Goal: Information Seeking & Learning: Learn about a topic

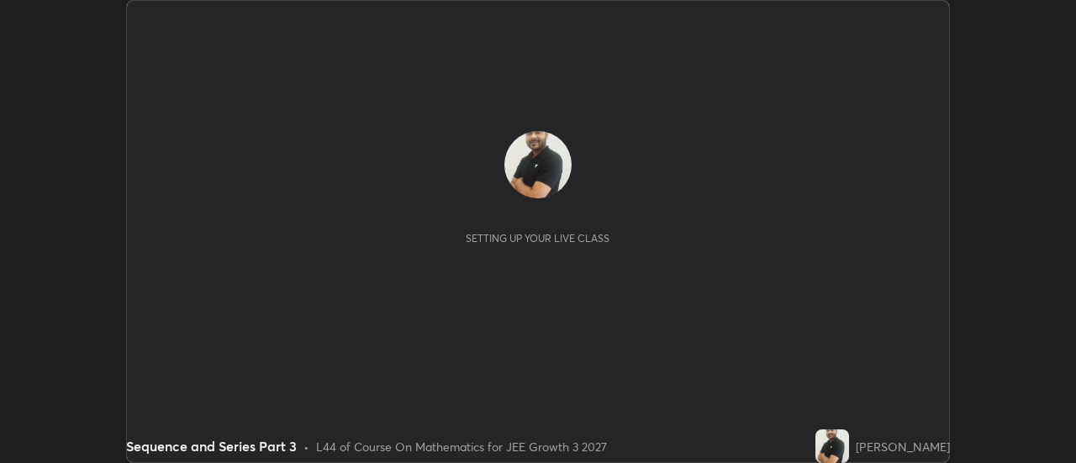
scroll to position [463, 1076]
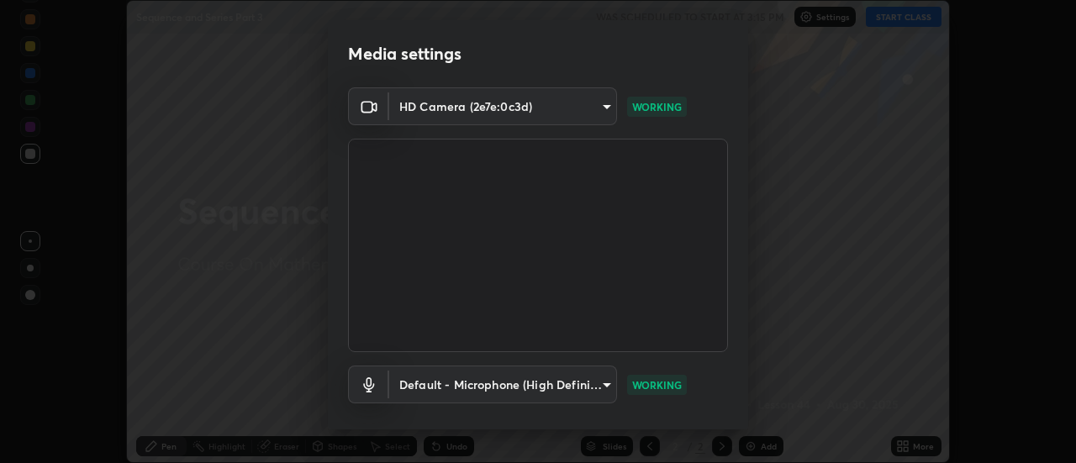
click at [722, 192] on video at bounding box center [538, 246] width 380 height 214
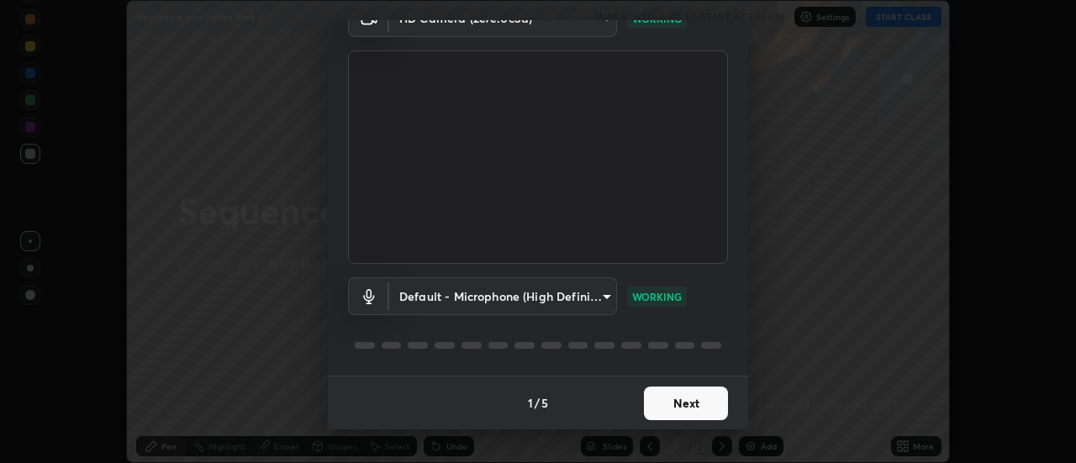
click at [701, 389] on button "Next" at bounding box center [686, 404] width 84 height 34
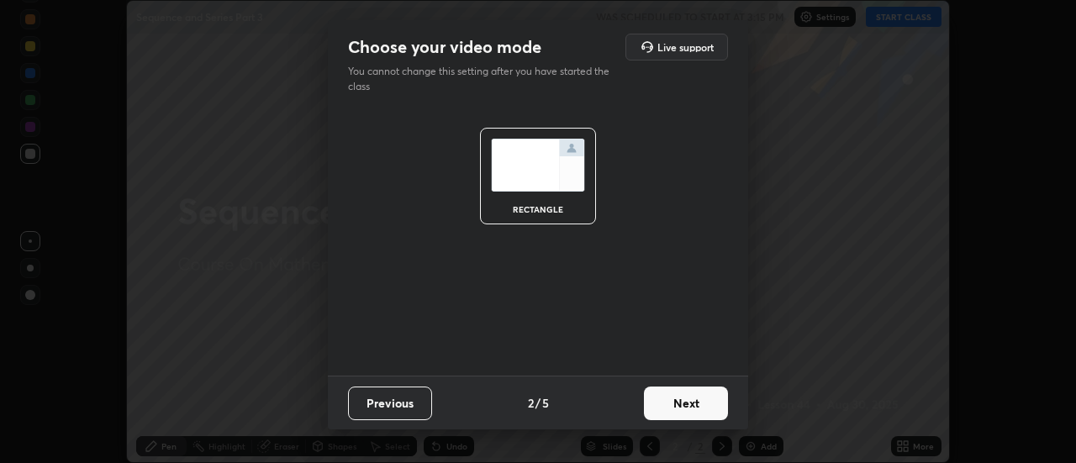
scroll to position [0, 0]
click at [701, 408] on button "Next" at bounding box center [686, 404] width 84 height 34
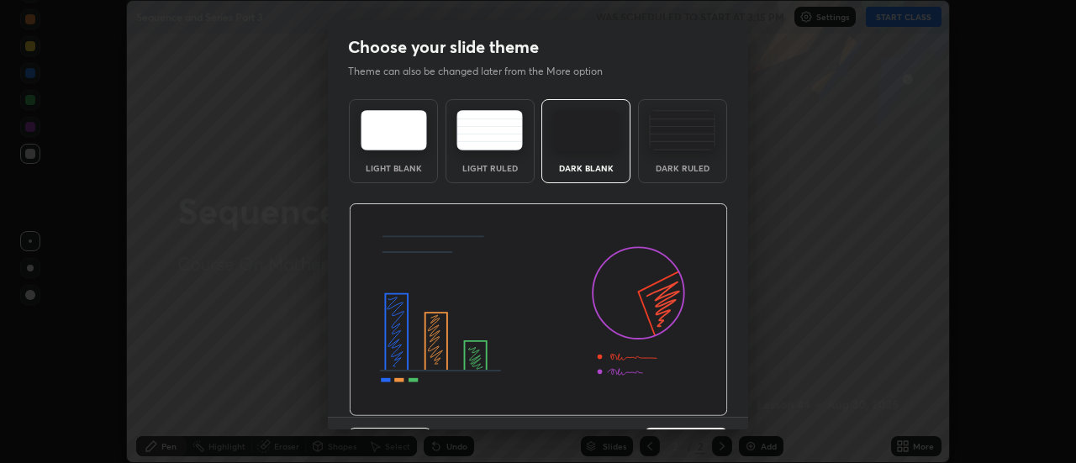
scroll to position [41, 0]
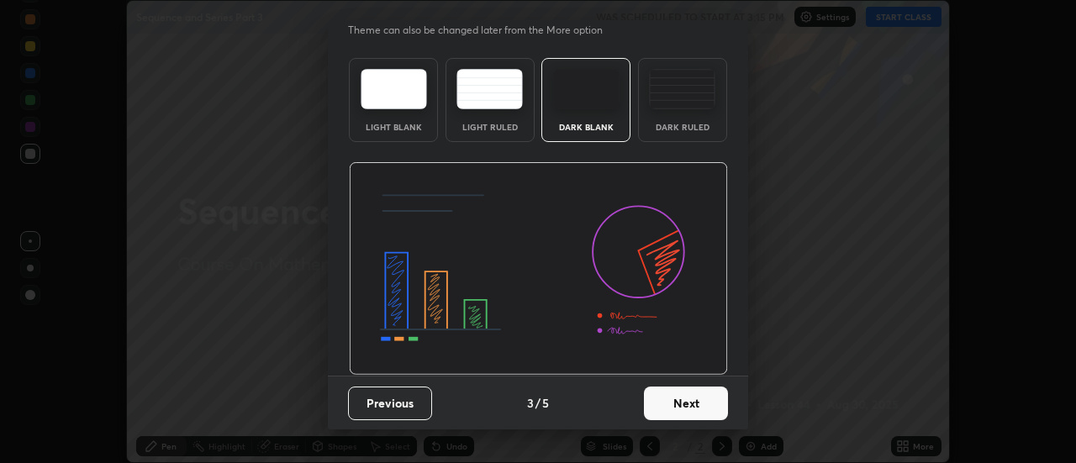
click at [408, 412] on button "Previous" at bounding box center [390, 404] width 84 height 34
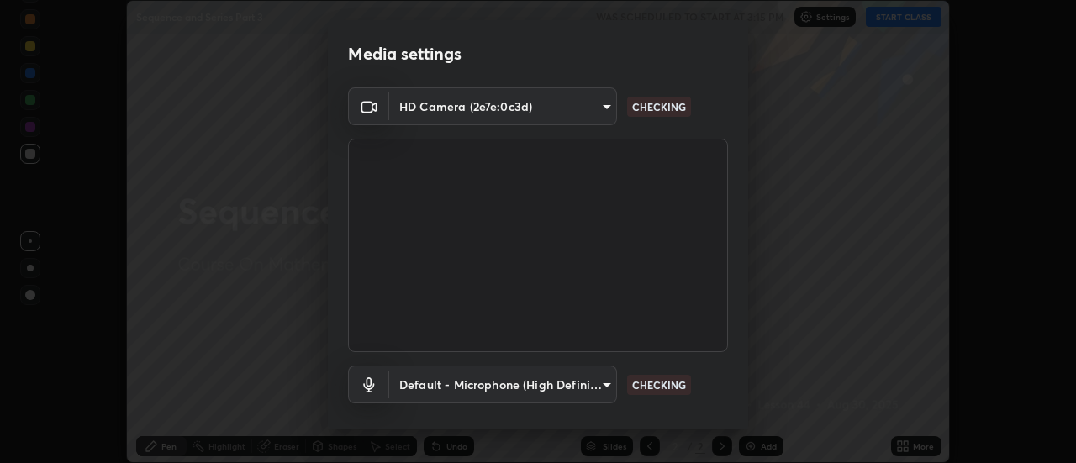
click at [404, 402] on body "Erase all Sequence and Series Part 3 WAS SCHEDULED TO START AT 3:15 PM Settings…" at bounding box center [538, 231] width 1076 height 463
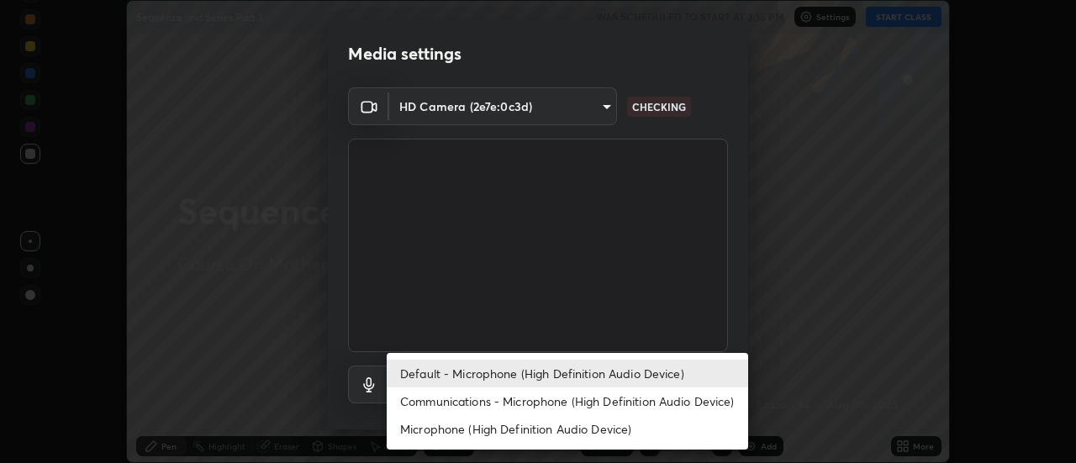
click at [674, 274] on div at bounding box center [538, 231] width 1076 height 463
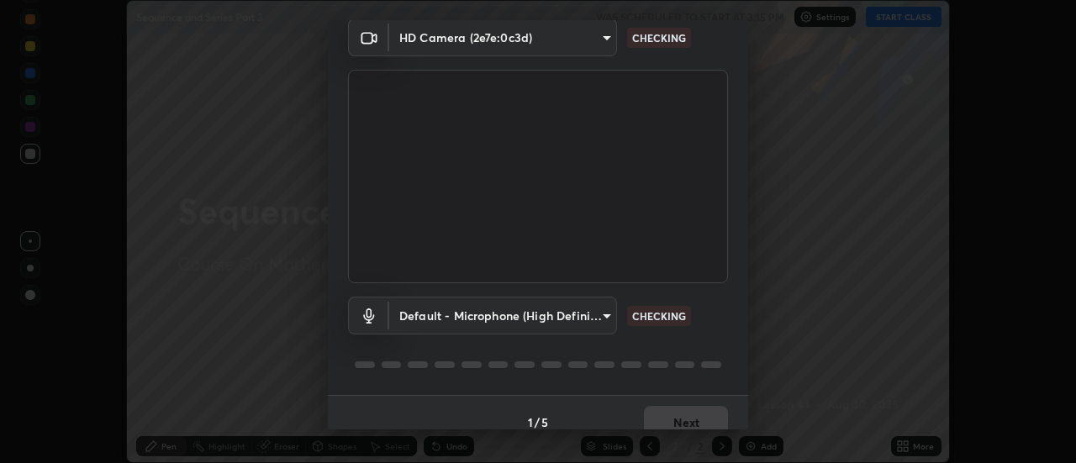
scroll to position [88, 0]
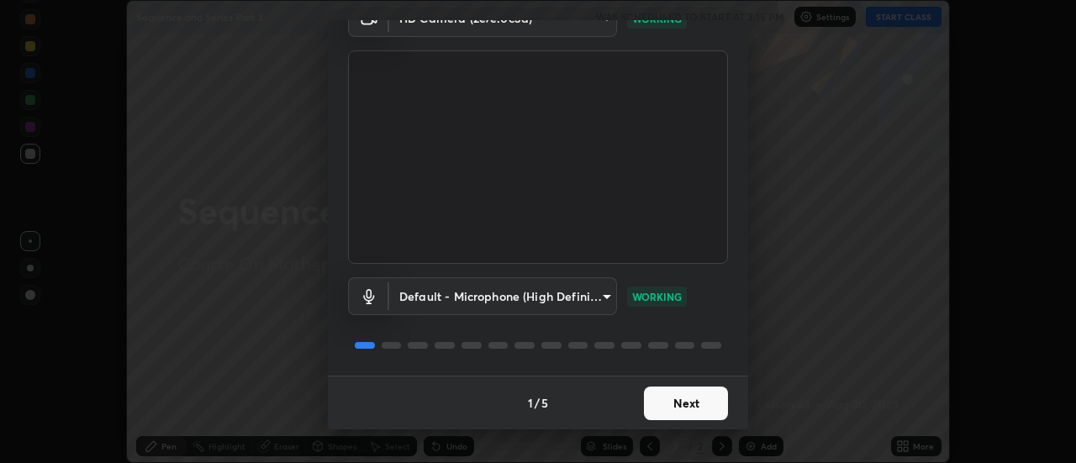
click at [690, 404] on button "Next" at bounding box center [686, 404] width 84 height 34
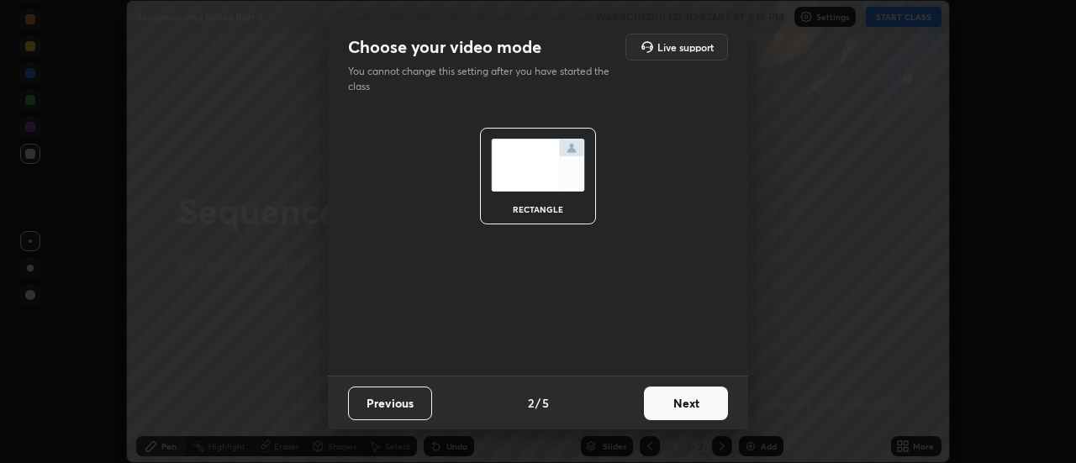
click at [416, 406] on button "Previous" at bounding box center [390, 404] width 84 height 34
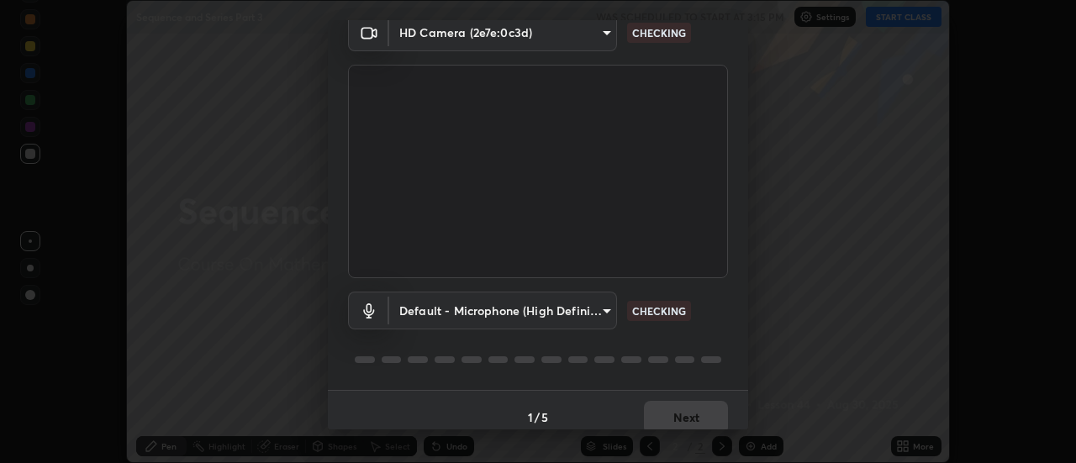
scroll to position [76, 0]
click at [703, 331] on div "Default - Microphone (High Definition Audio Device) default CHECKING" at bounding box center [538, 333] width 380 height 112
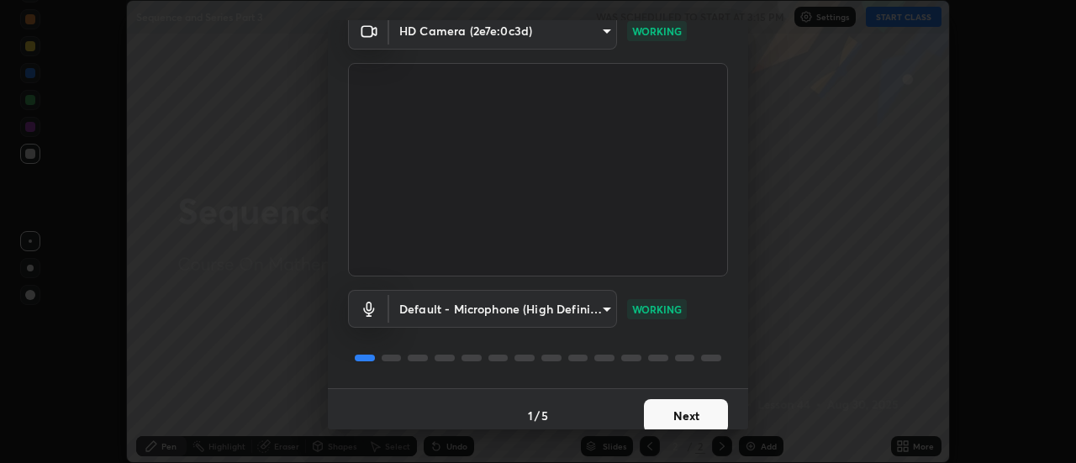
click at [701, 417] on button "Next" at bounding box center [686, 416] width 84 height 34
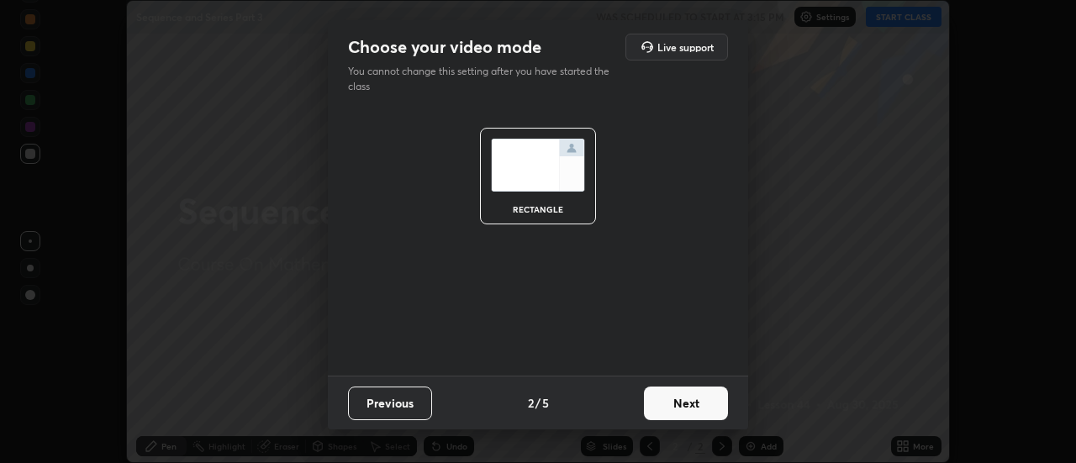
scroll to position [0, 0]
click at [705, 406] on button "Next" at bounding box center [686, 404] width 84 height 34
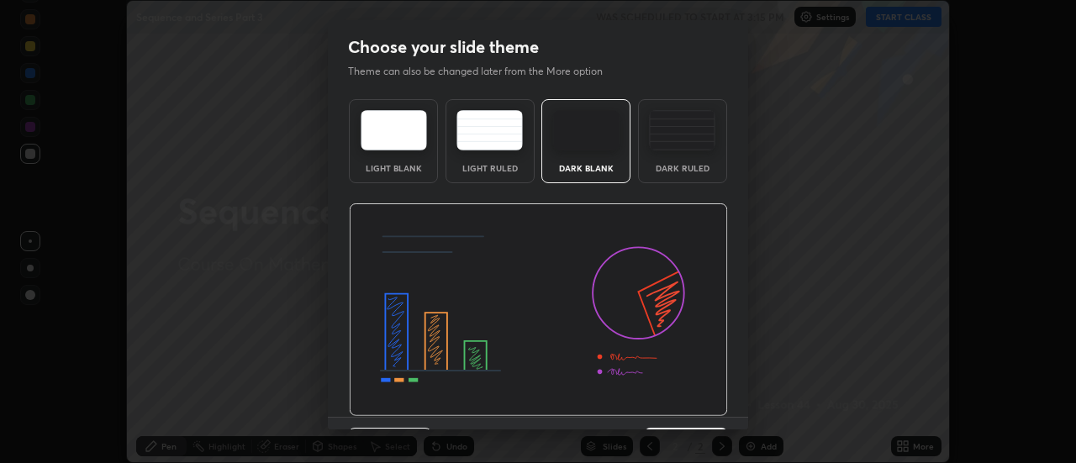
click at [706, 405] on img at bounding box center [538, 311] width 379 height 214
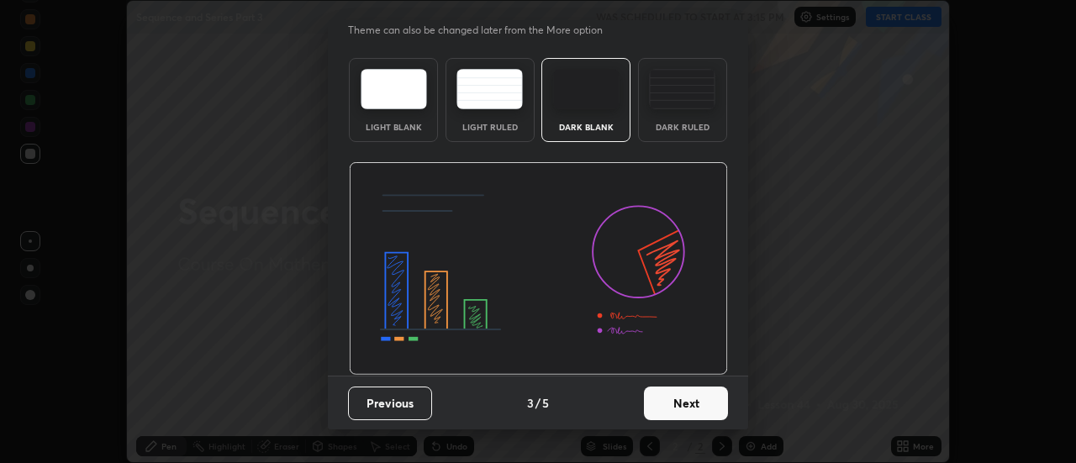
click at [704, 412] on button "Next" at bounding box center [686, 404] width 84 height 34
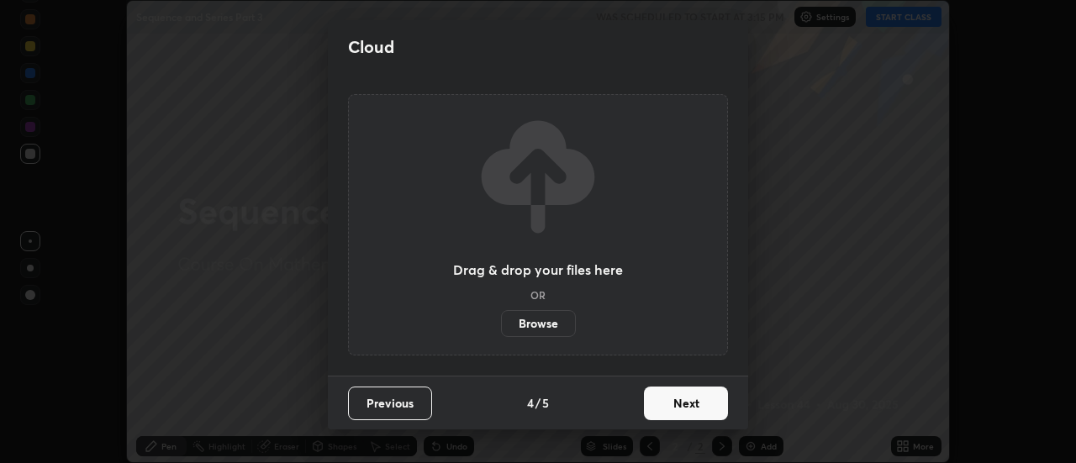
scroll to position [0, 0]
click at [706, 407] on button "Next" at bounding box center [686, 404] width 84 height 34
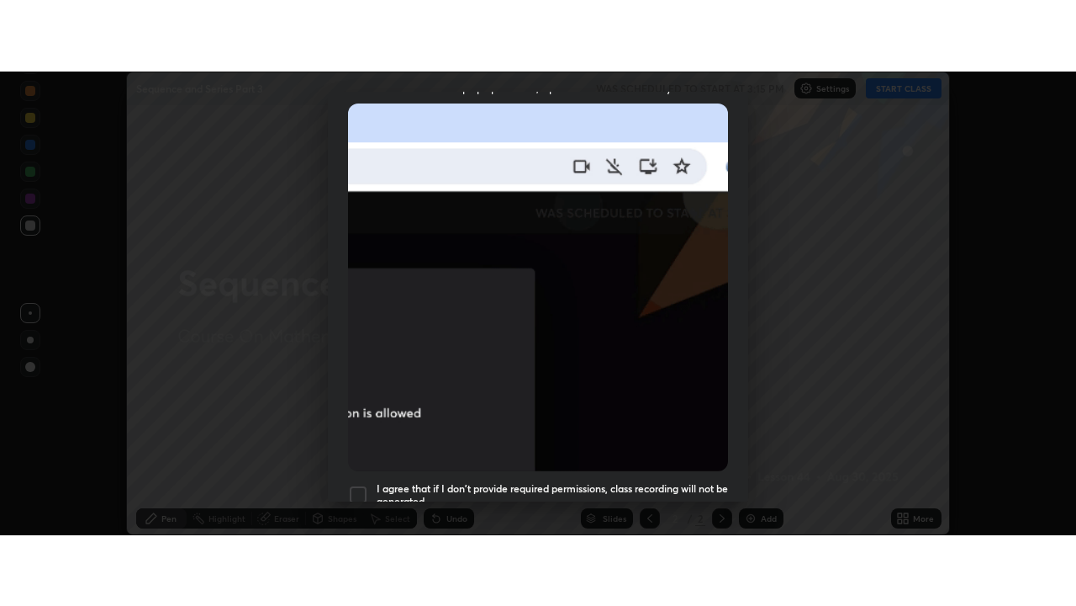
scroll to position [431, 0]
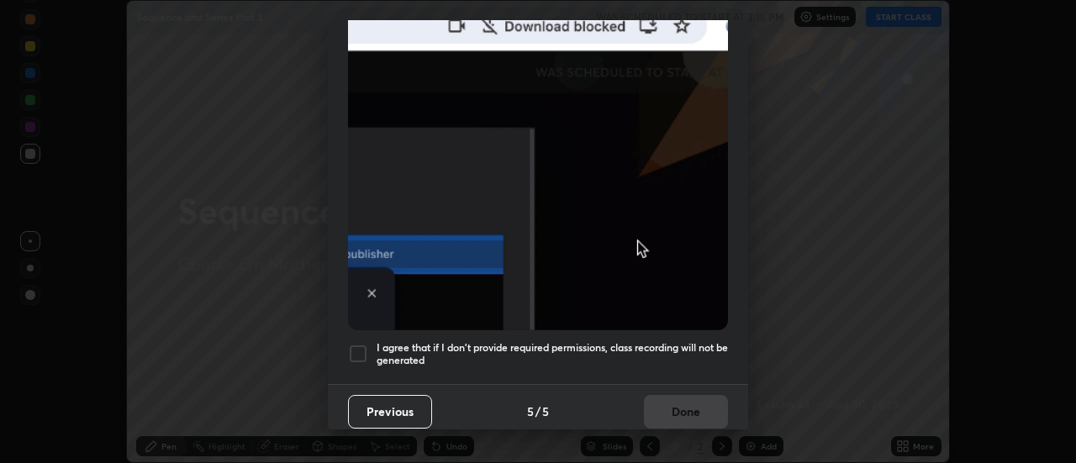
click at [681, 341] on h5 "I agree that if I don't provide required permissions, class recording will not …" at bounding box center [553, 354] width 352 height 26
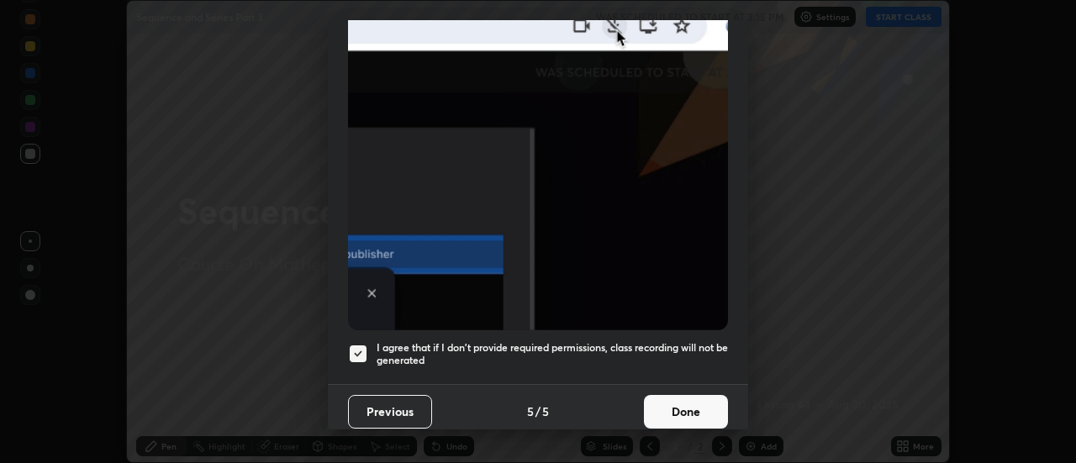
click at [682, 403] on button "Done" at bounding box center [686, 412] width 84 height 34
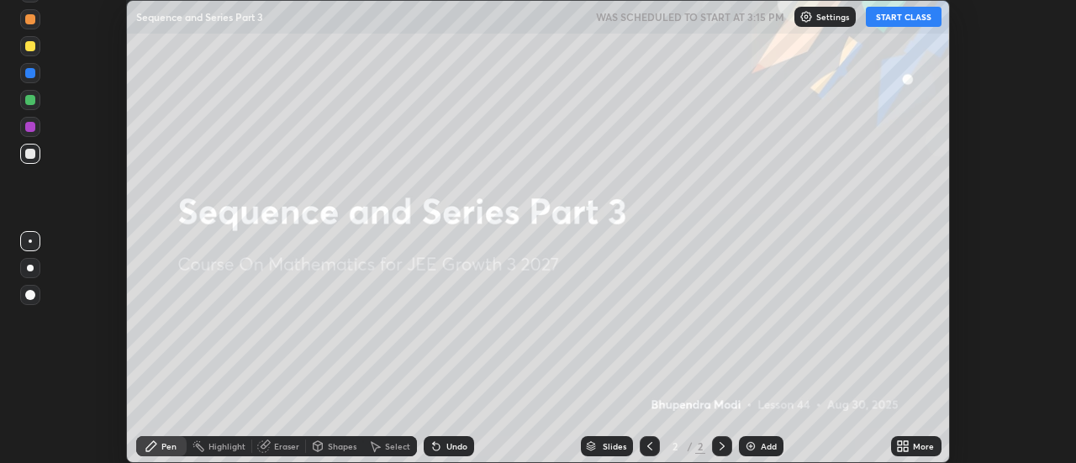
click at [901, 443] on icon at bounding box center [900, 444] width 4 height 4
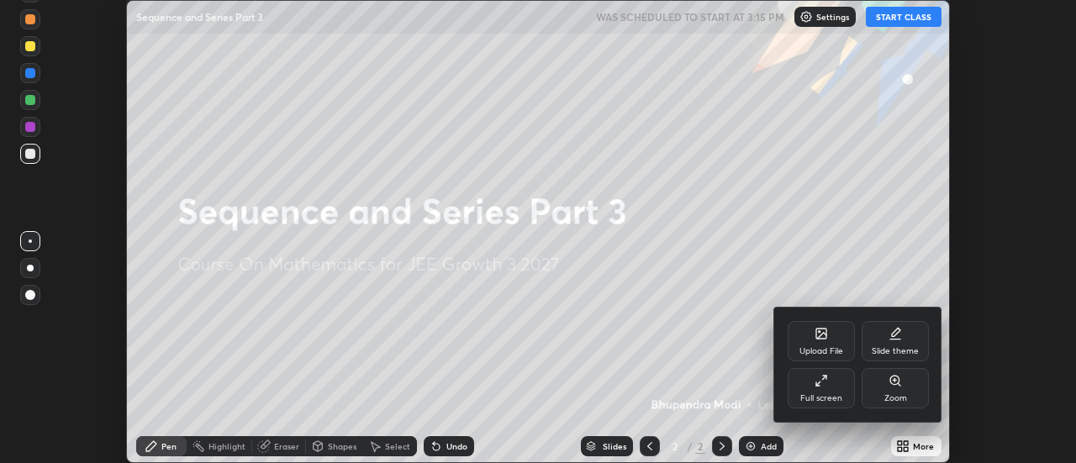
click at [824, 389] on div "Full screen" at bounding box center [821, 388] width 67 height 40
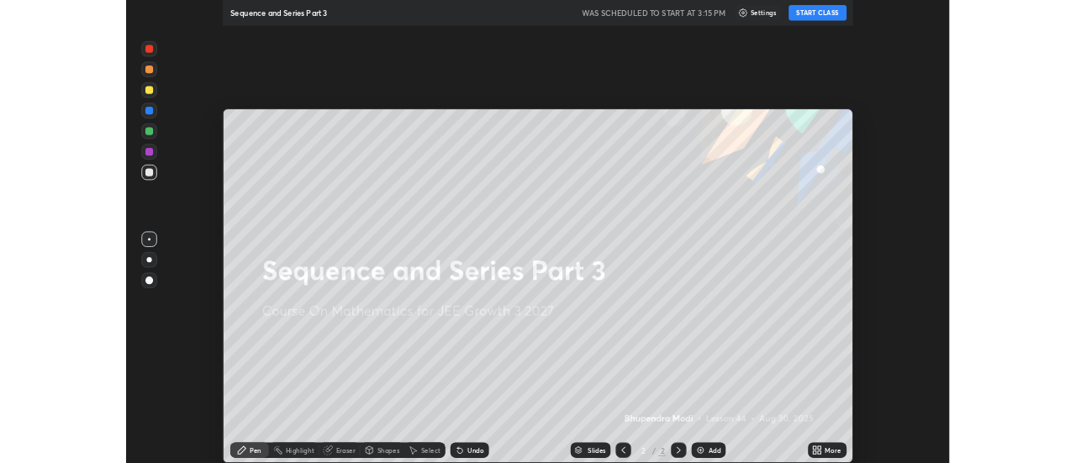
scroll to position [606, 1076]
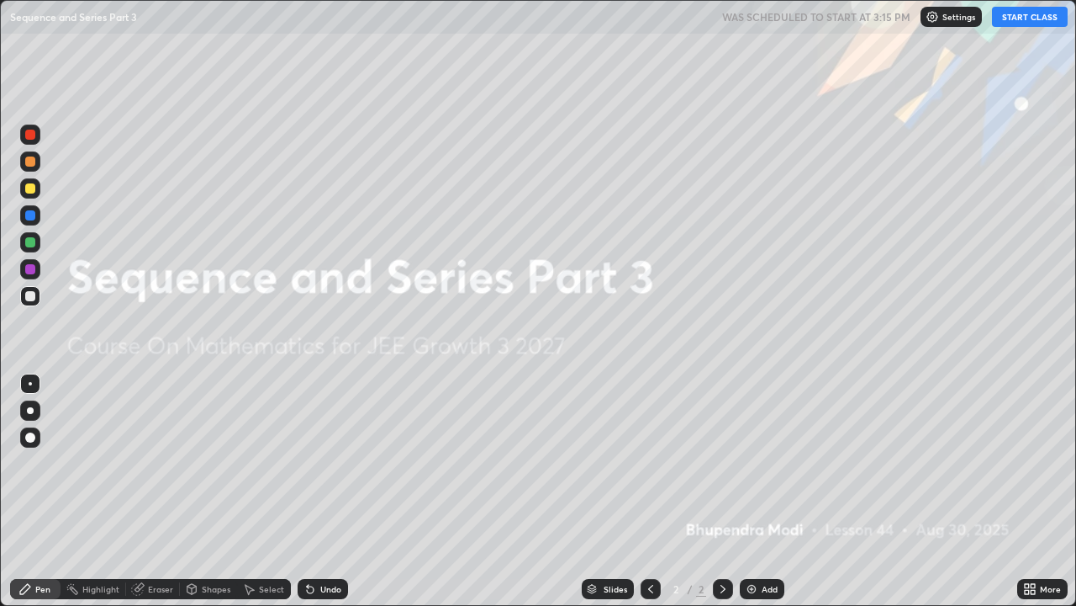
click at [1039, 19] on button "START CLASS" at bounding box center [1030, 17] width 76 height 20
click at [759, 463] on div "Add" at bounding box center [762, 589] width 45 height 20
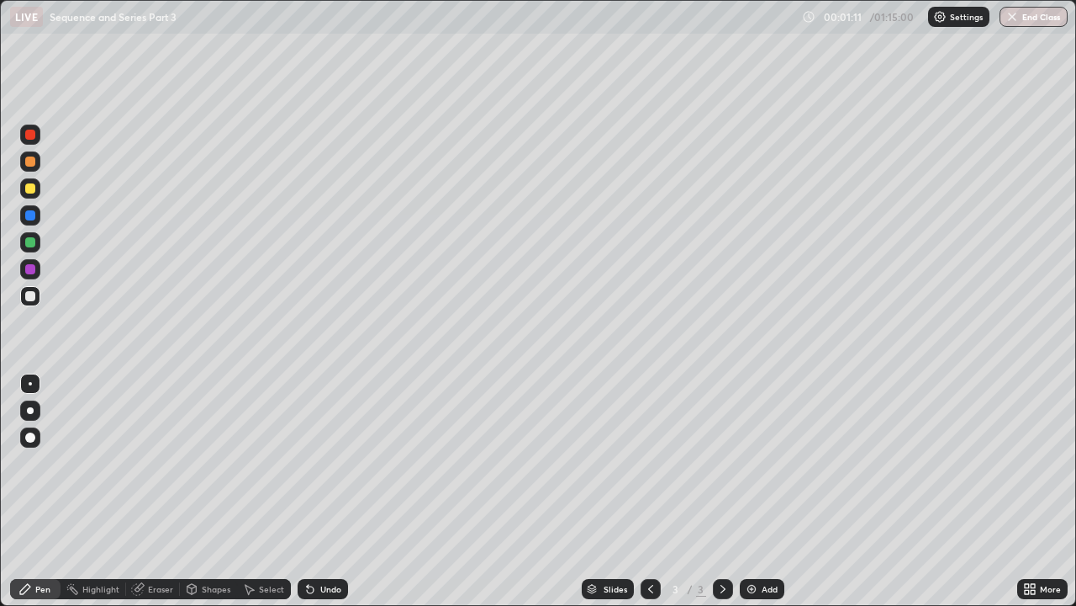
click at [336, 463] on div "Undo" at bounding box center [330, 588] width 21 height 8
click at [332, 463] on div "Undo" at bounding box center [323, 589] width 50 height 20
click at [335, 463] on div "Undo" at bounding box center [330, 588] width 21 height 8
click at [330, 463] on div "Undo" at bounding box center [330, 588] width 21 height 8
click at [329, 463] on div "Undo" at bounding box center [330, 588] width 21 height 8
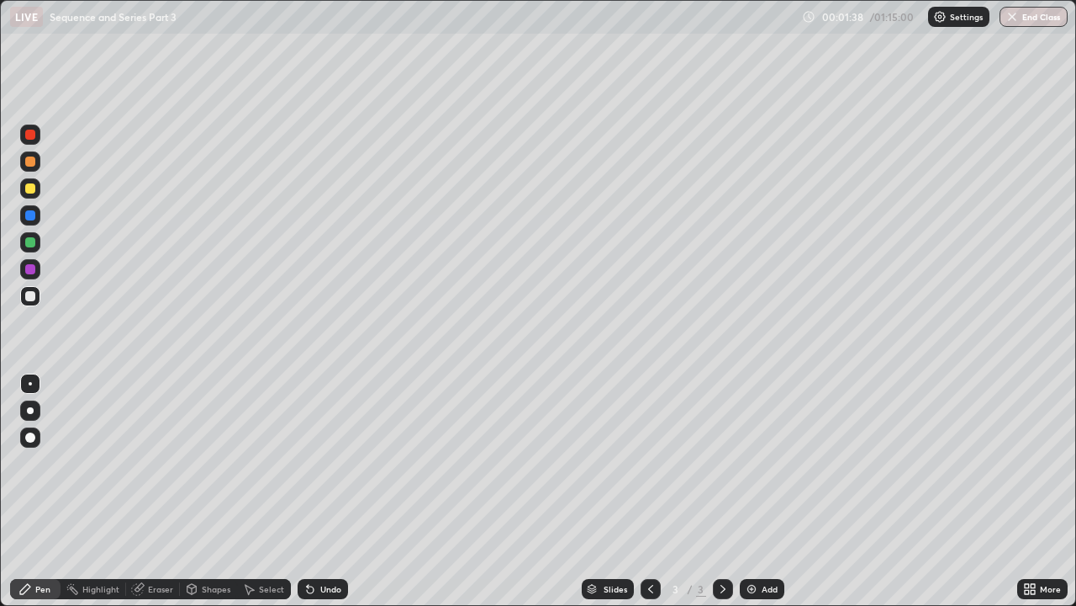
click at [336, 463] on div "Undo" at bounding box center [330, 588] width 21 height 8
click at [337, 463] on div "Undo" at bounding box center [323, 589] width 50 height 20
click at [329, 463] on div "Undo" at bounding box center [330, 588] width 21 height 8
click at [330, 463] on div "Undo" at bounding box center [330, 588] width 21 height 8
click at [331, 463] on div "Undo" at bounding box center [330, 588] width 21 height 8
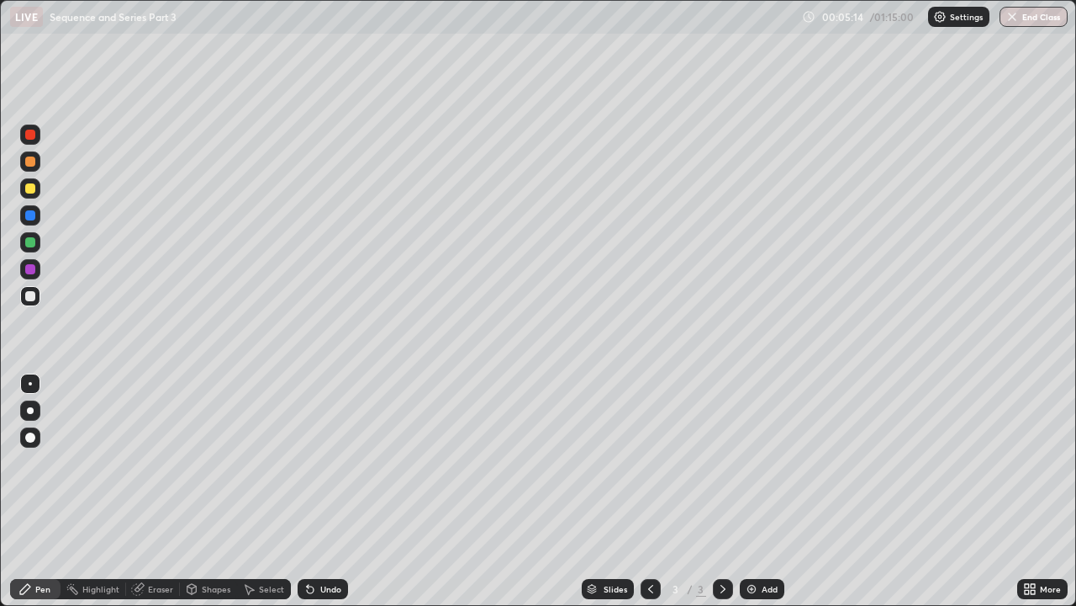
click at [327, 463] on div "Undo" at bounding box center [323, 589] width 50 height 20
click at [756, 463] on img at bounding box center [751, 588] width 13 height 13
click at [649, 463] on icon at bounding box center [650, 588] width 13 height 13
click at [719, 463] on icon at bounding box center [723, 588] width 13 height 13
click at [649, 463] on icon at bounding box center [650, 588] width 13 height 13
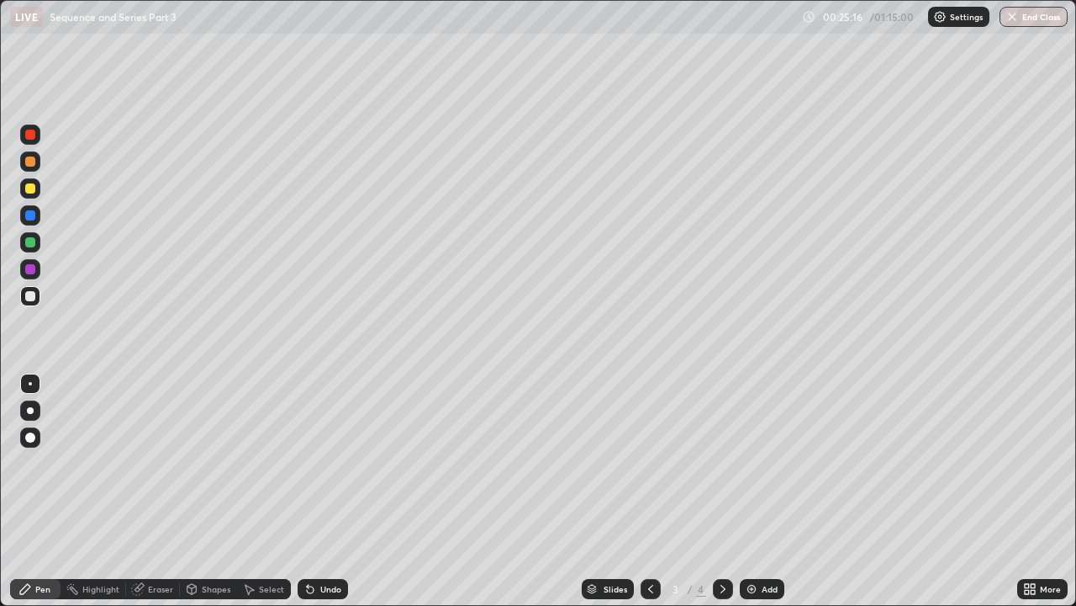
click at [729, 463] on div at bounding box center [723, 589] width 20 height 20
click at [755, 463] on img at bounding box center [751, 588] width 13 height 13
click at [157, 463] on div "Eraser" at bounding box center [160, 588] width 25 height 8
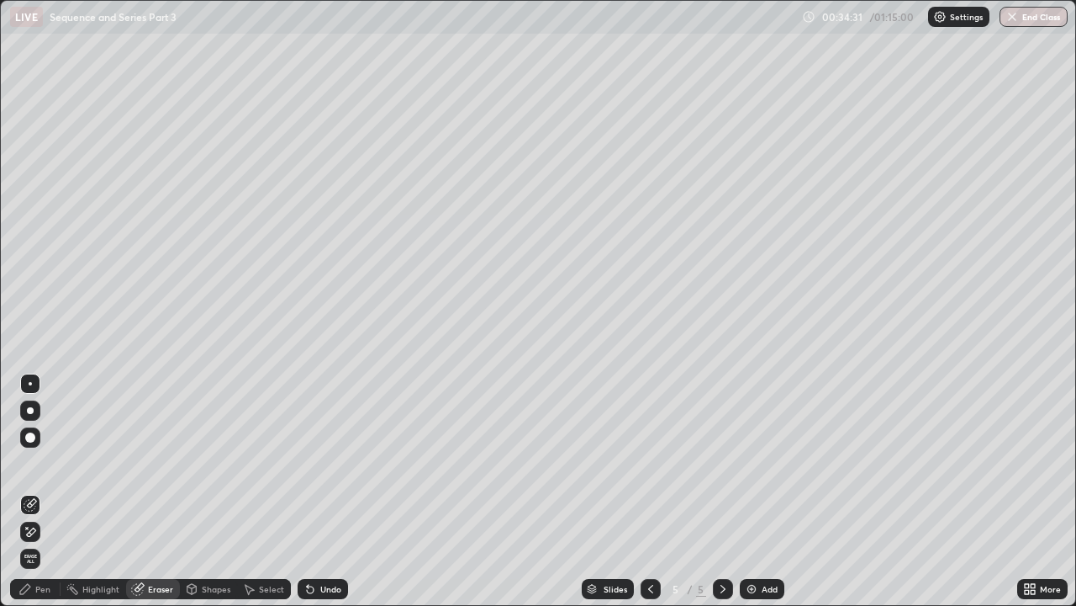
click at [49, 463] on div "Pen" at bounding box center [42, 588] width 15 height 8
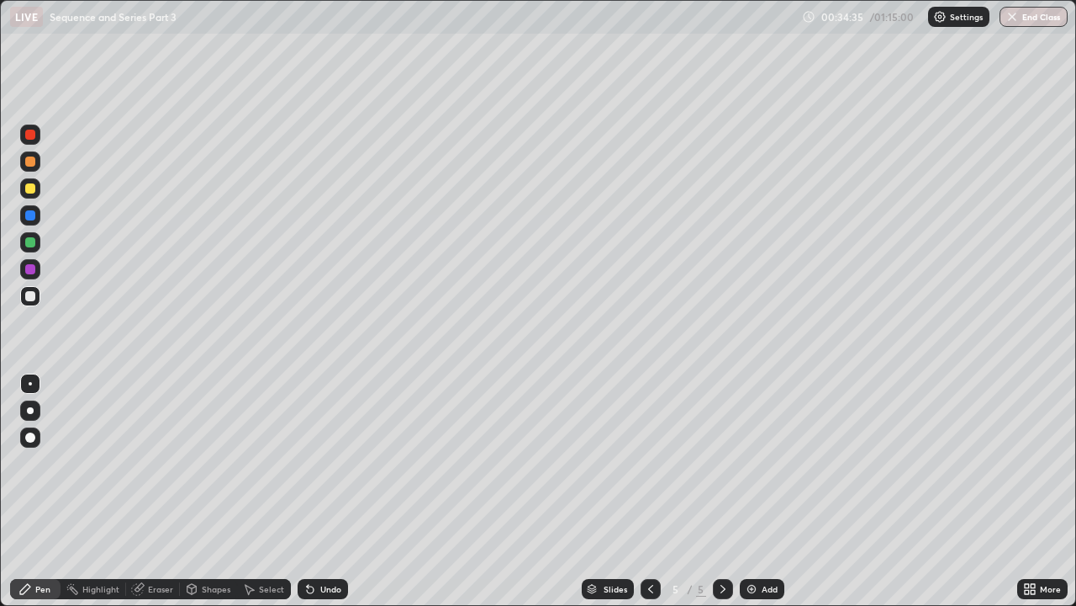
click at [323, 463] on div "Undo" at bounding box center [330, 588] width 21 height 8
click at [331, 463] on div "Undo" at bounding box center [330, 588] width 21 height 8
click at [154, 463] on div "Eraser" at bounding box center [153, 589] width 54 height 20
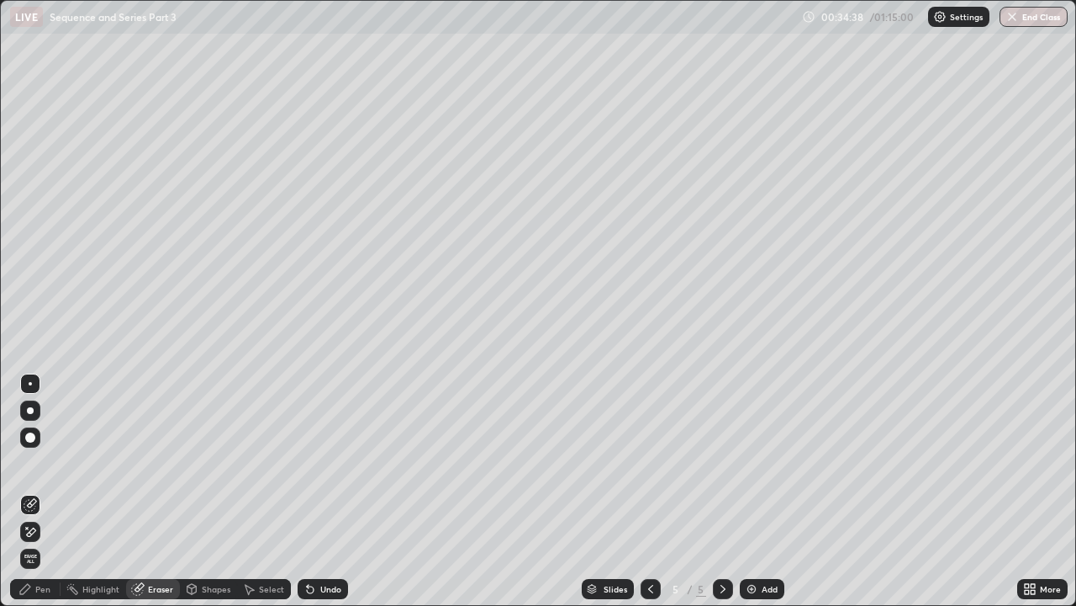
click at [40, 463] on div "Pen" at bounding box center [42, 588] width 15 height 8
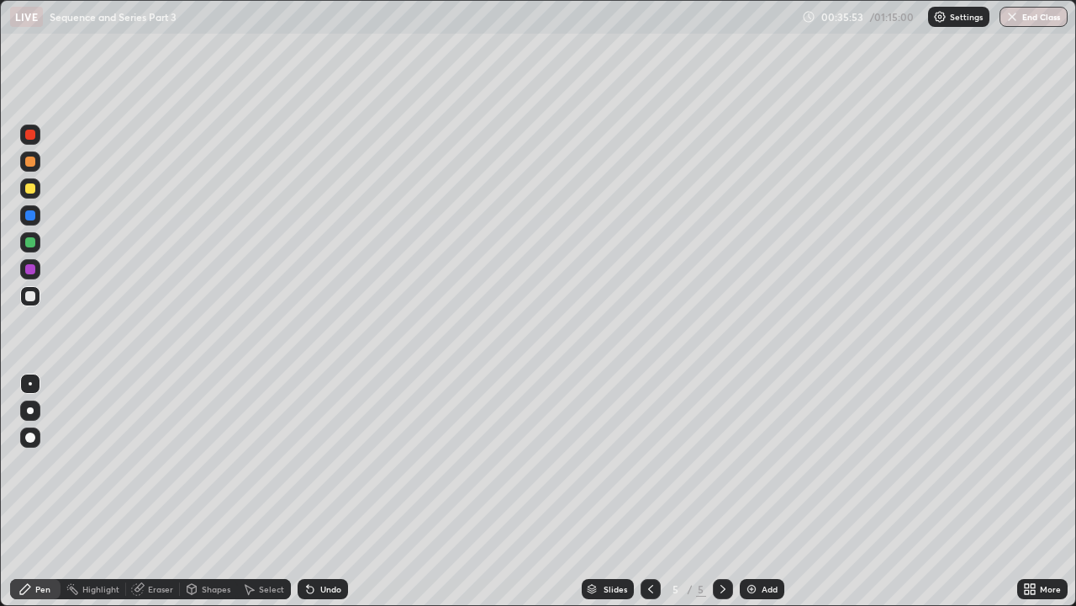
click at [327, 463] on div "Undo" at bounding box center [330, 588] width 21 height 8
click at [331, 463] on div "Undo" at bounding box center [330, 588] width 21 height 8
click at [162, 463] on div "Eraser" at bounding box center [160, 588] width 25 height 8
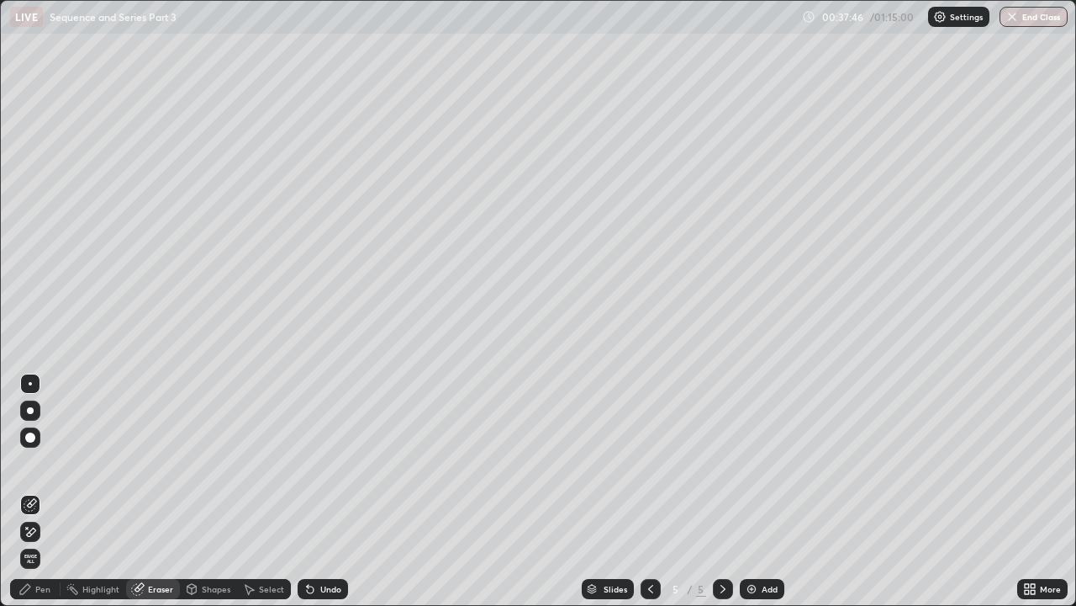
click at [47, 463] on div "Pen" at bounding box center [42, 588] width 15 height 8
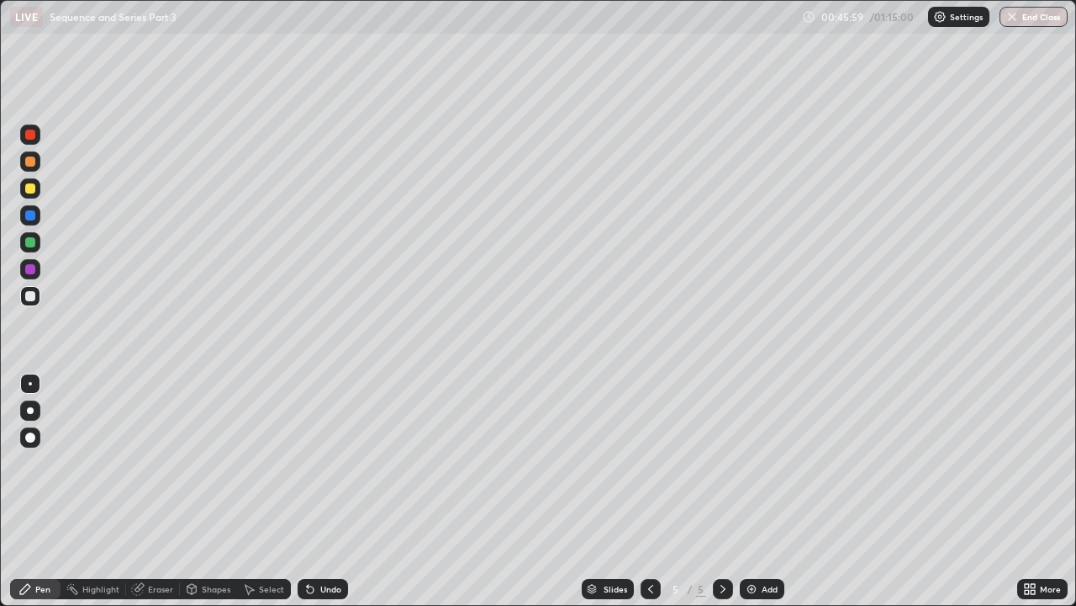
click at [742, 463] on div "Add" at bounding box center [762, 589] width 45 height 20
click at [143, 463] on icon at bounding box center [137, 588] width 13 height 13
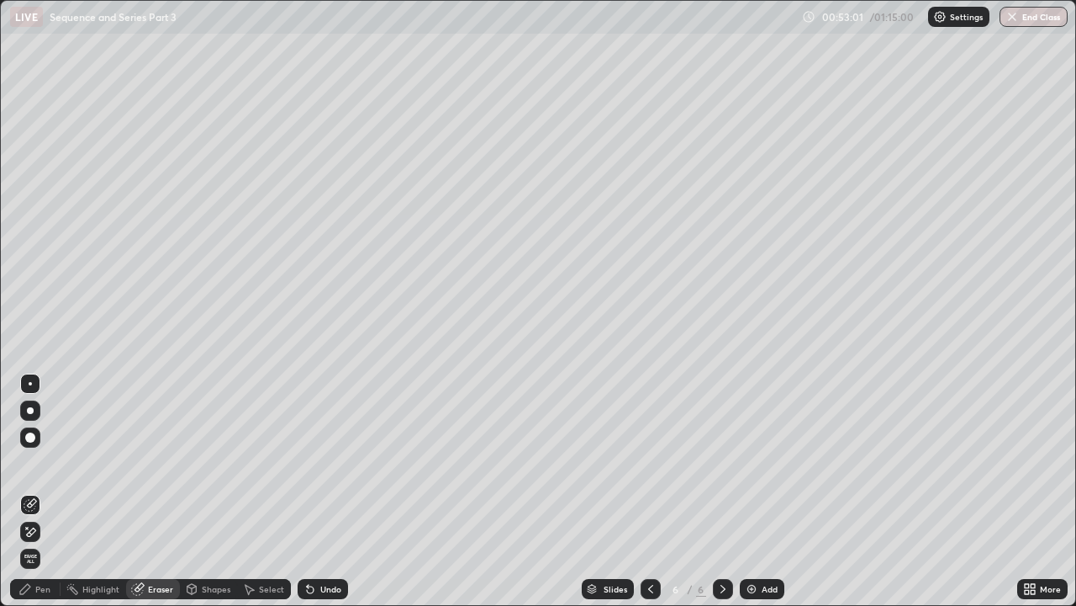
click at [45, 463] on div "Pen" at bounding box center [42, 588] width 15 height 8
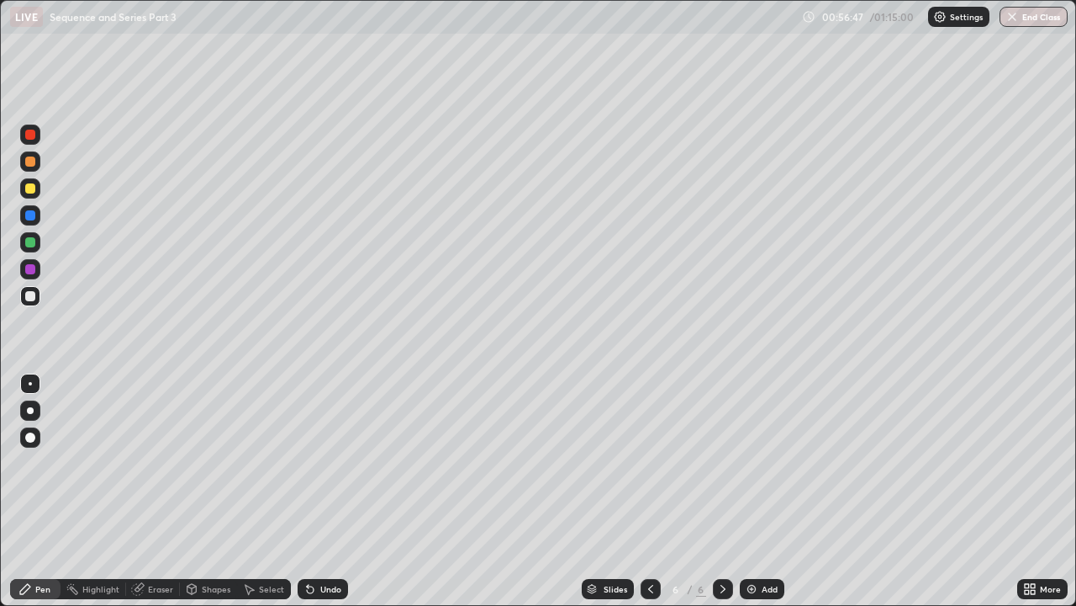
click at [322, 463] on div "Undo" at bounding box center [330, 588] width 21 height 8
click at [754, 463] on img at bounding box center [751, 588] width 13 height 13
click at [468, 33] on div "LIVE Sequence and Series Part 3" at bounding box center [402, 17] width 785 height 34
click at [157, 463] on div "Eraser" at bounding box center [160, 588] width 25 height 8
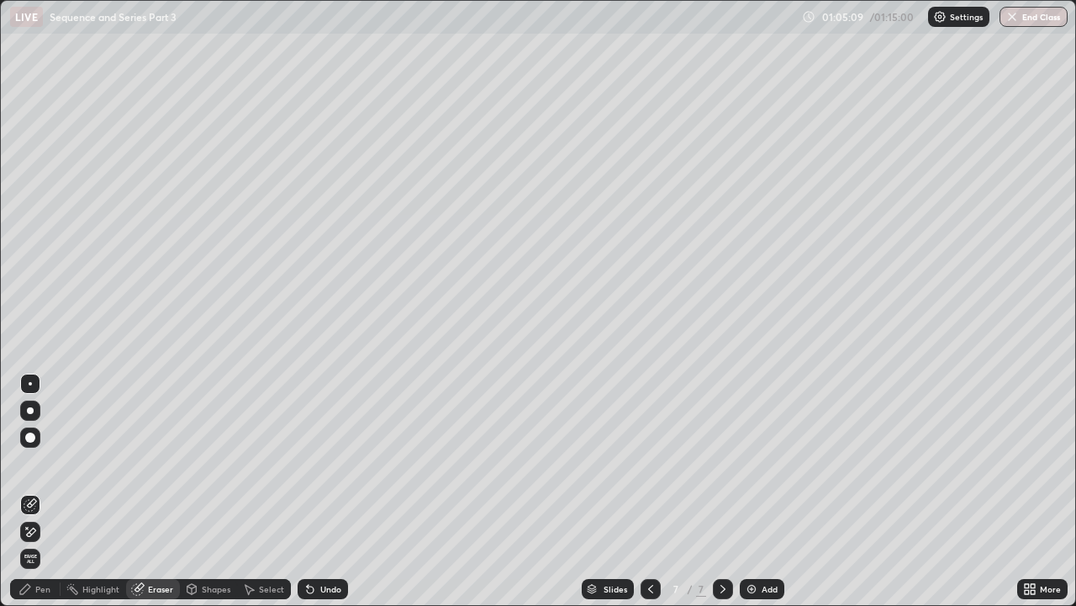
click at [163, 463] on div "Eraser" at bounding box center [160, 588] width 25 height 8
click at [49, 463] on div "Pen" at bounding box center [35, 589] width 50 height 20
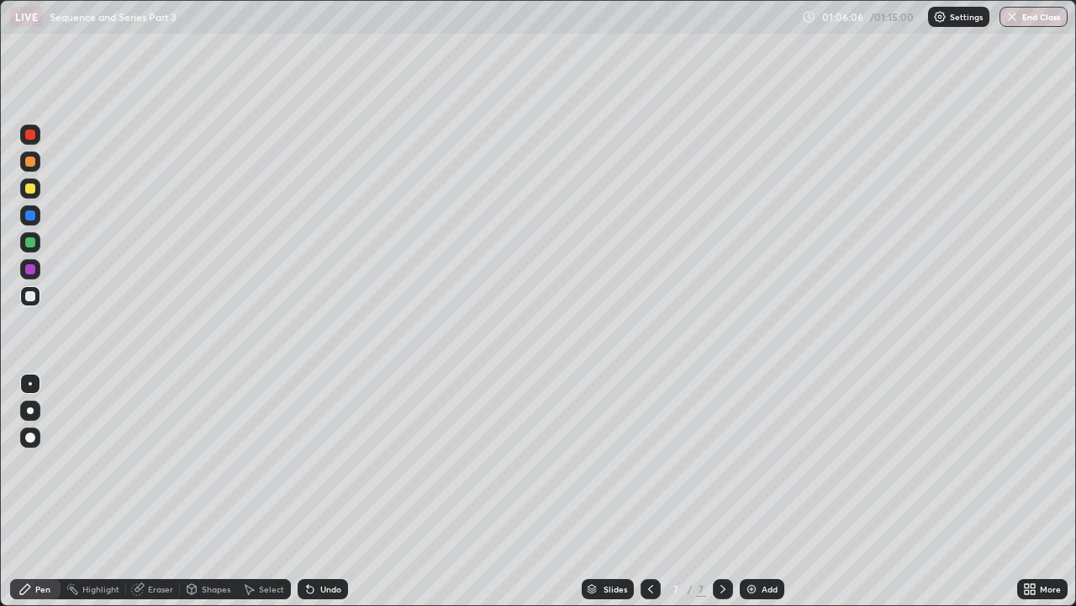
click at [171, 463] on div "Eraser" at bounding box center [153, 589] width 54 height 20
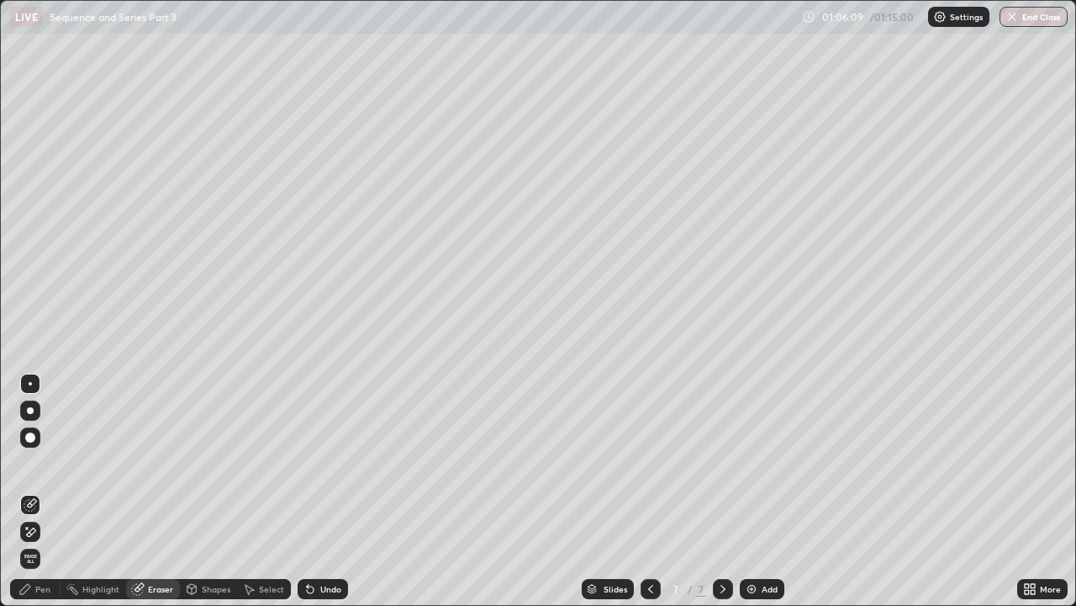
click at [45, 463] on div "Pen" at bounding box center [42, 588] width 15 height 8
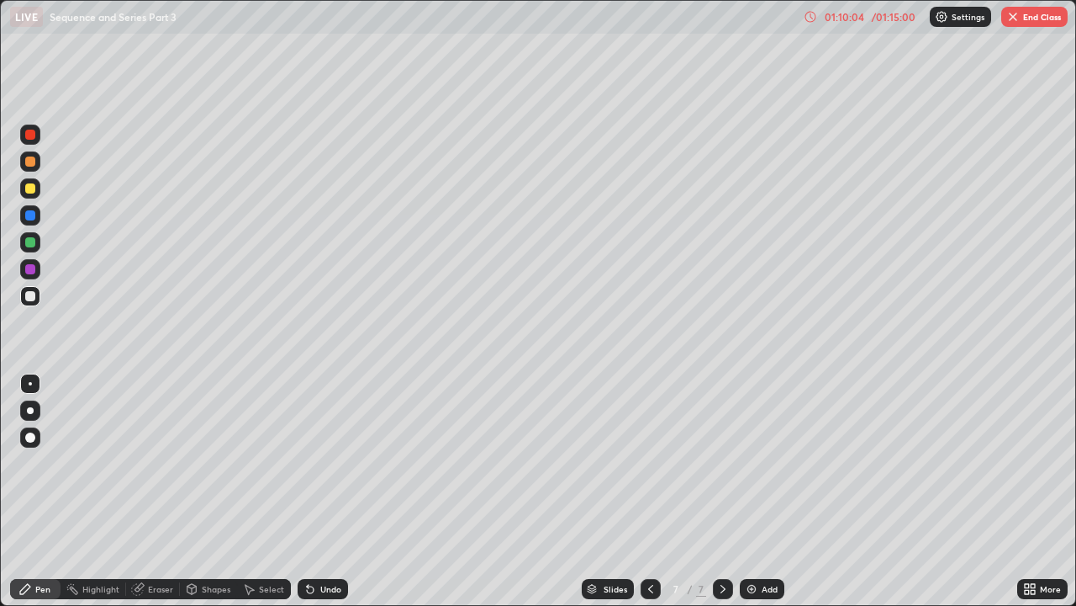
click at [331, 463] on div "Undo" at bounding box center [330, 588] width 21 height 8
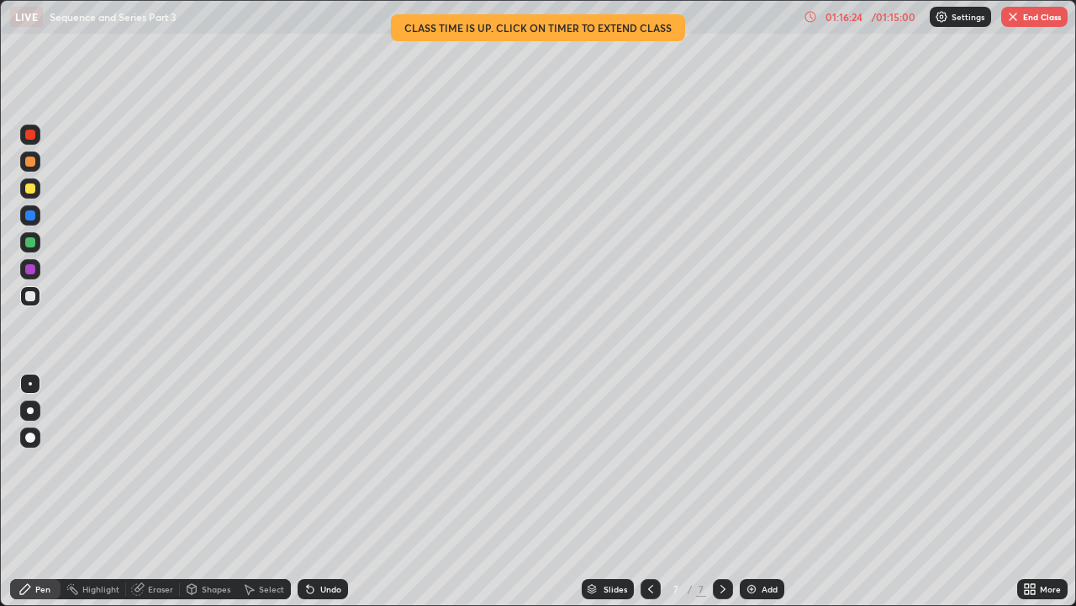
click at [1028, 17] on button "End Class" at bounding box center [1035, 17] width 66 height 20
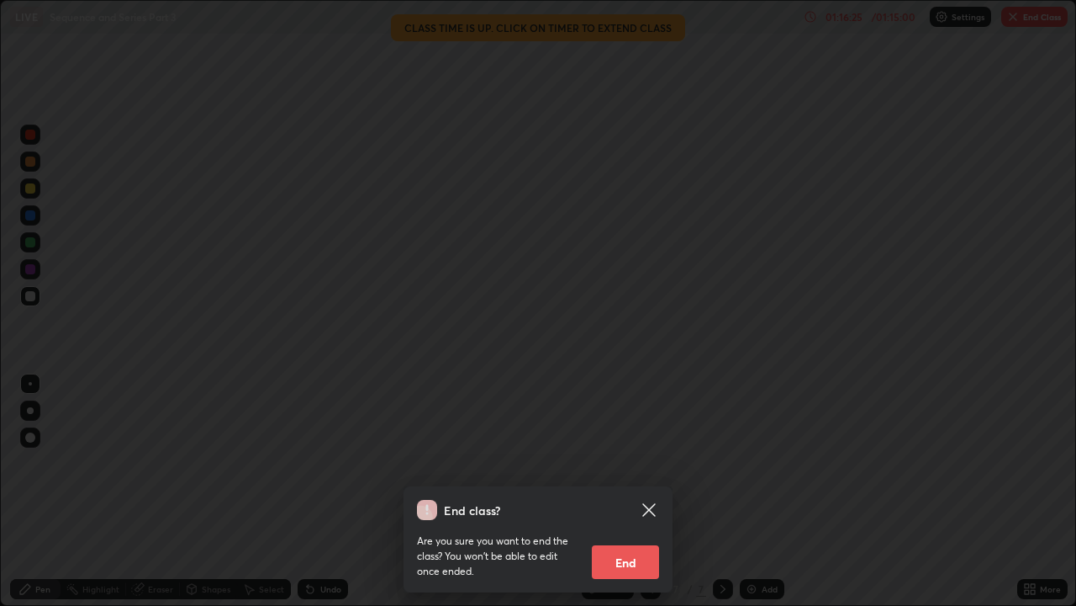
click at [633, 463] on button "End" at bounding box center [625, 562] width 67 height 34
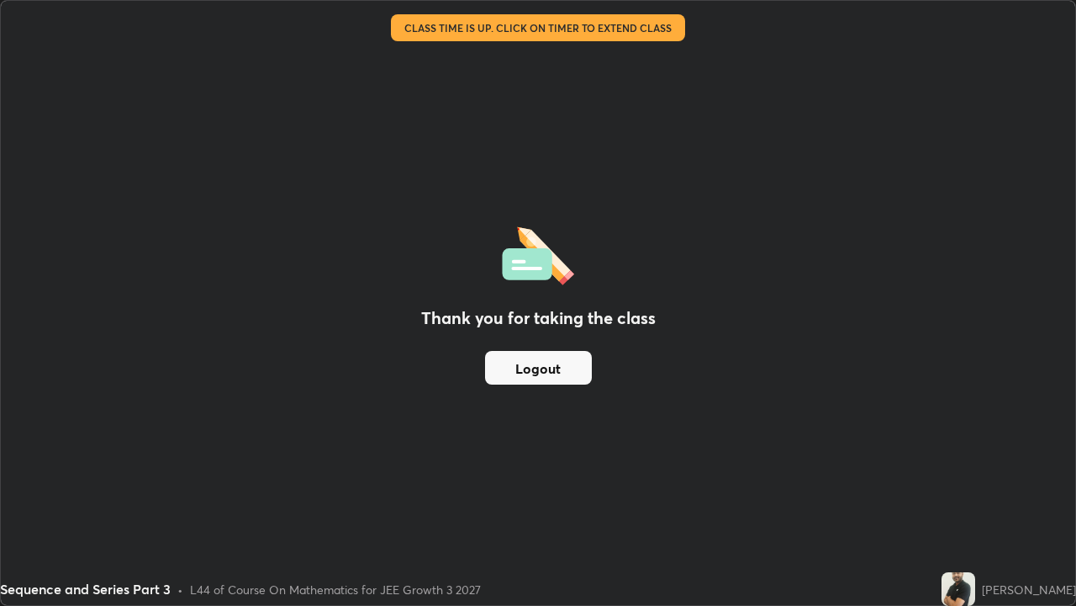
click at [539, 362] on button "Logout" at bounding box center [538, 368] width 107 height 34
click at [968, 463] on img at bounding box center [959, 589] width 34 height 34
click at [549, 70] on div "Thank you for taking the class Logout" at bounding box center [538, 303] width 1075 height 604
click at [541, 26] on div "Sequence and Series Part 3" at bounding box center [461, 17] width 903 height 34
click at [579, 34] on div "Thank you for taking the class Logout" at bounding box center [538, 303] width 1075 height 604
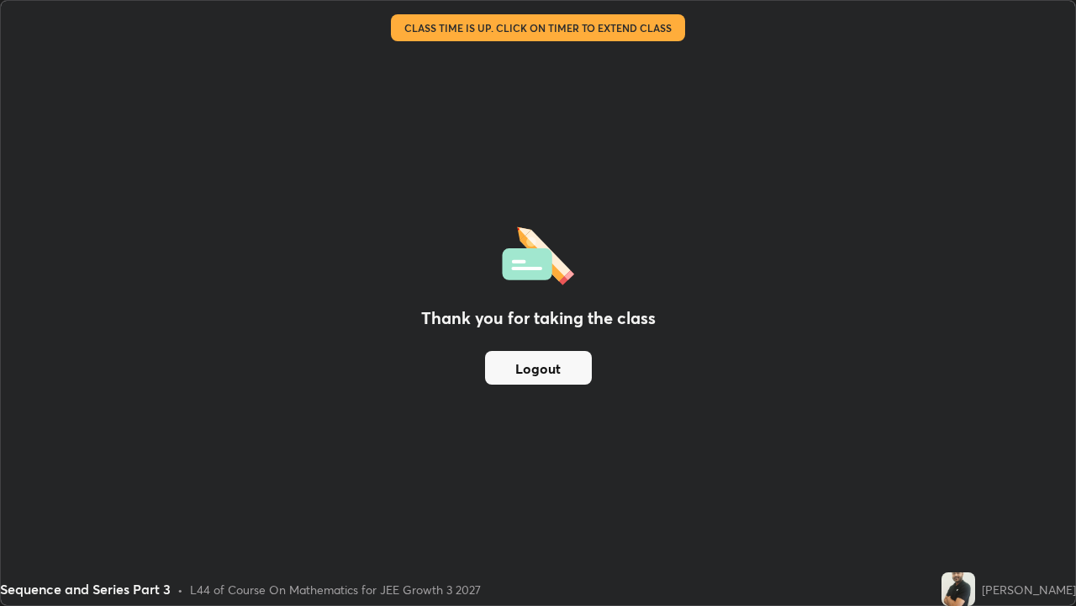
click at [572, 31] on div "Sequence and Series Part 3" at bounding box center [461, 17] width 903 height 34
click at [669, 111] on div "Thank you for taking the class Logout" at bounding box center [538, 303] width 1075 height 604
click at [657, 58] on div "Thank you for taking the class Logout" at bounding box center [538, 303] width 1075 height 604
click at [595, 37] on div "Thank you for taking the class Logout" at bounding box center [538, 303] width 1075 height 604
click at [589, 32] on div "Sequence and Series Part 3" at bounding box center [461, 17] width 903 height 34
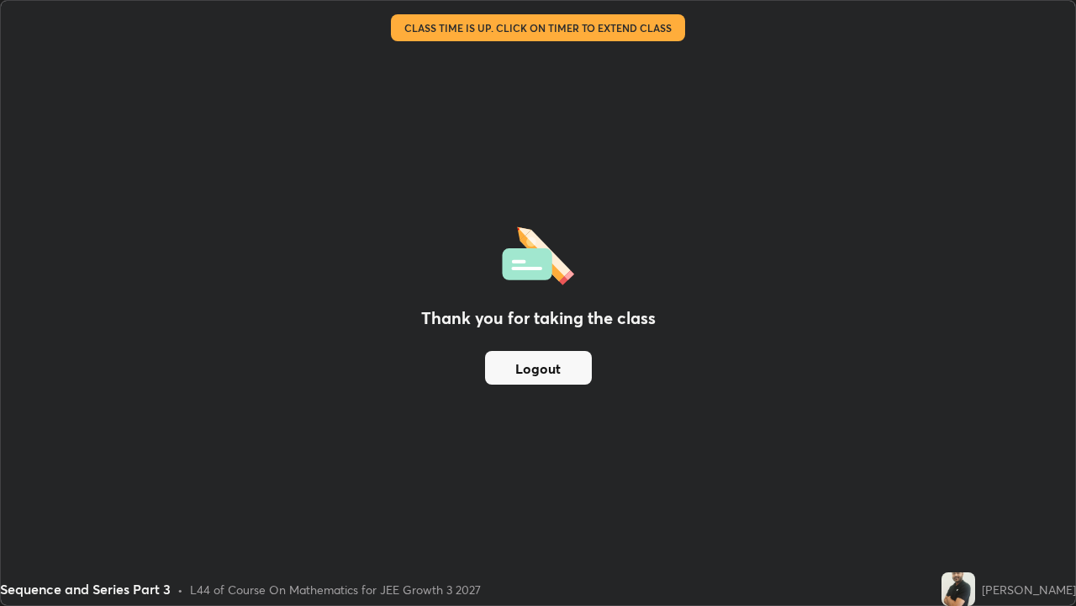
click at [579, 27] on div "Sequence and Series Part 3" at bounding box center [461, 17] width 903 height 34
click at [568, 18] on div "Sequence and Series Part 3" at bounding box center [461, 17] width 903 height 34
click at [559, 13] on div "Sequence and Series Part 3" at bounding box center [461, 17] width 903 height 34
click at [543, 56] on div "Thank you for taking the class Logout" at bounding box center [538, 303] width 1075 height 604
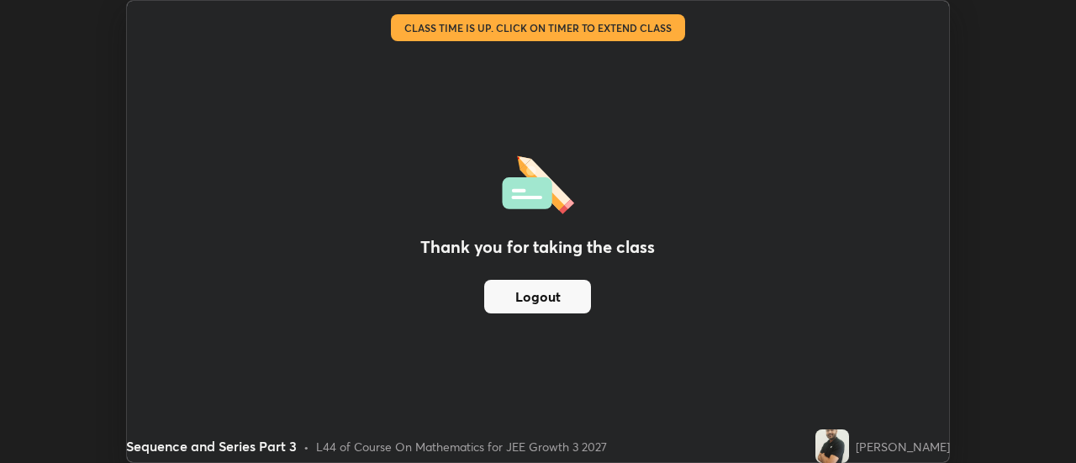
scroll to position [83636, 83023]
